Goal: Task Accomplishment & Management: Use online tool/utility

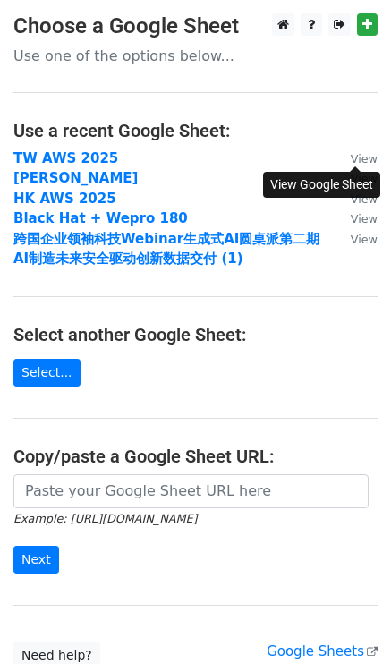
click at [372, 162] on small "View" at bounding box center [364, 158] width 27 height 13
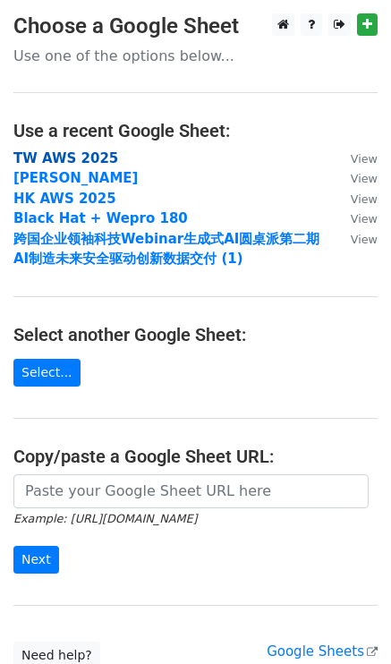
click at [77, 163] on strong "TW AWS 2025" at bounding box center [65, 158] width 105 height 16
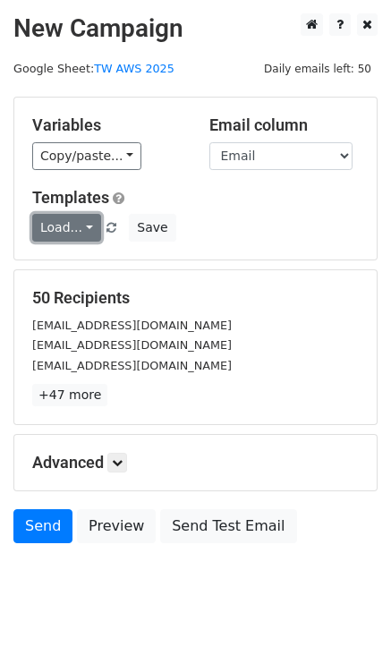
click at [72, 224] on link "Load..." at bounding box center [66, 228] width 69 height 28
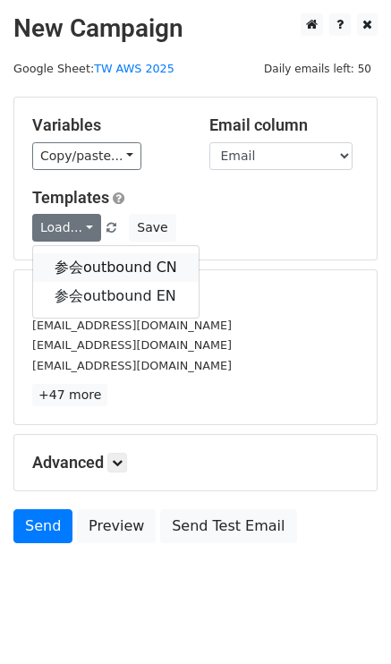
click at [76, 268] on link "参会outbound CN" at bounding box center [116, 267] width 166 height 29
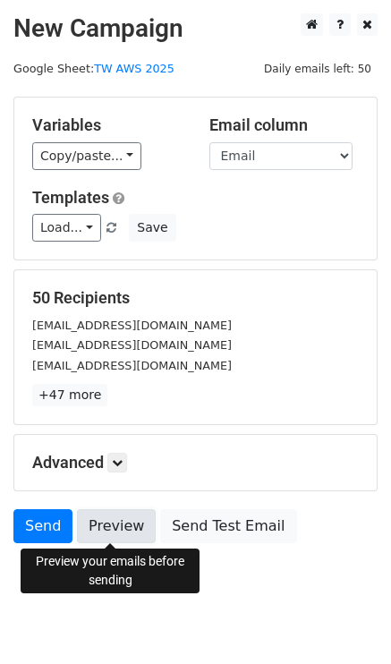
click at [117, 527] on link "Preview" at bounding box center [116, 527] width 79 height 34
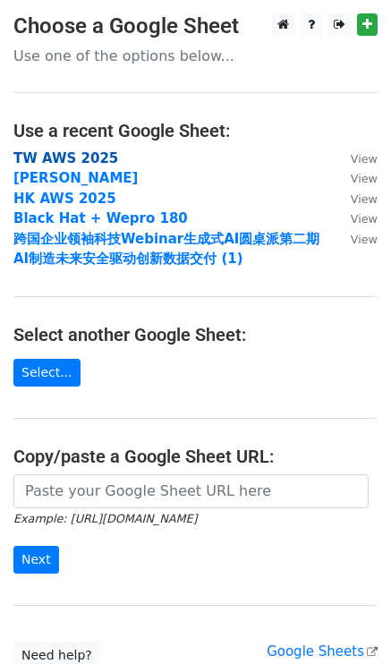
click at [78, 153] on strong "TW AWS 2025" at bounding box center [65, 158] width 105 height 16
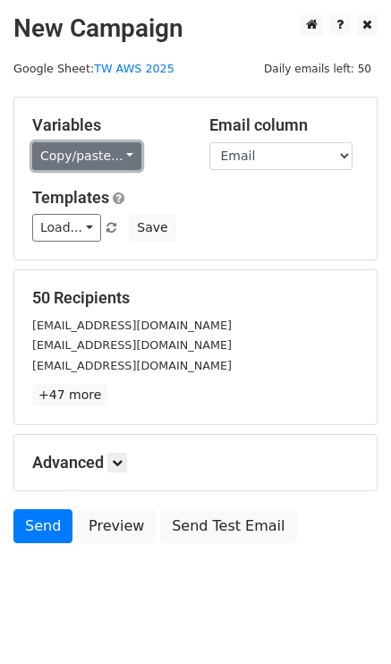
click at [102, 155] on link "Copy/paste..." at bounding box center [86, 156] width 109 height 28
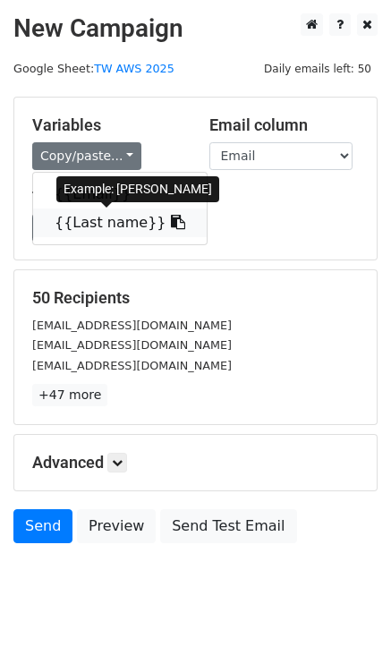
click at [116, 226] on link "{{Last name}}" at bounding box center [120, 223] width 174 height 29
